Goal: Transaction & Acquisition: Purchase product/service

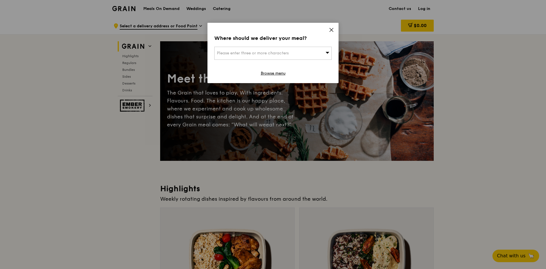
click at [309, 48] on div "Please enter three or more characters" at bounding box center [272, 53] width 117 height 13
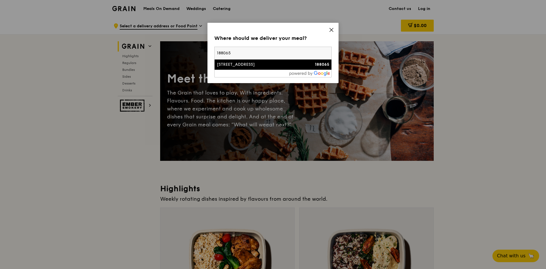
type input "188065"
click at [280, 66] on div "[STREET_ADDRESS]" at bounding box center [259, 65] width 84 height 6
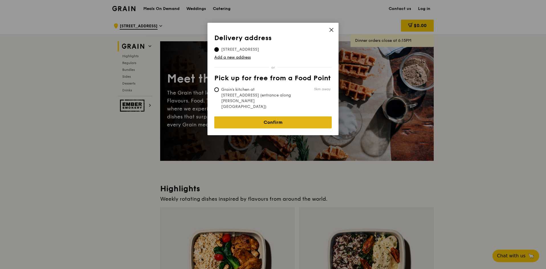
click at [318, 117] on link "Confirm" at bounding box center [272, 123] width 117 height 12
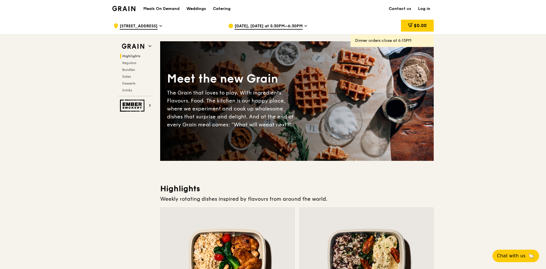
click at [174, 9] on h1 "Meals On Demand" at bounding box center [161, 9] width 36 height 6
click at [221, 8] on div "Catering" at bounding box center [222, 8] width 18 height 17
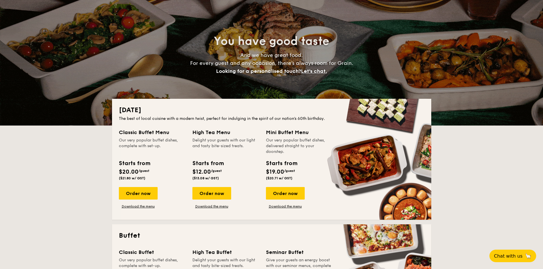
scroll to position [48, 0]
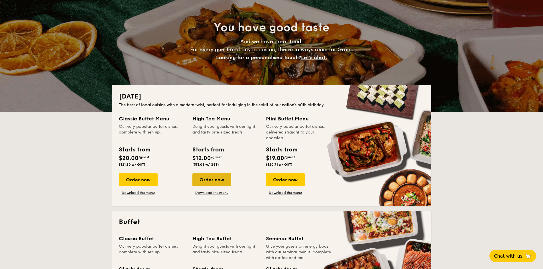
click at [214, 180] on div "Order now" at bounding box center [211, 180] width 39 height 13
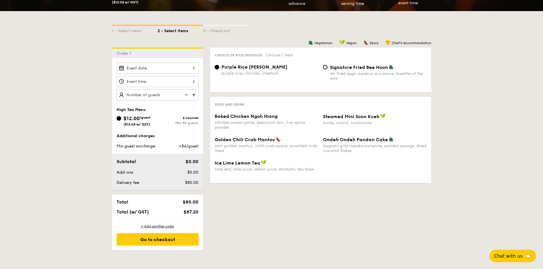
scroll to position [95, 0]
